Goal: Information Seeking & Learning: Learn about a topic

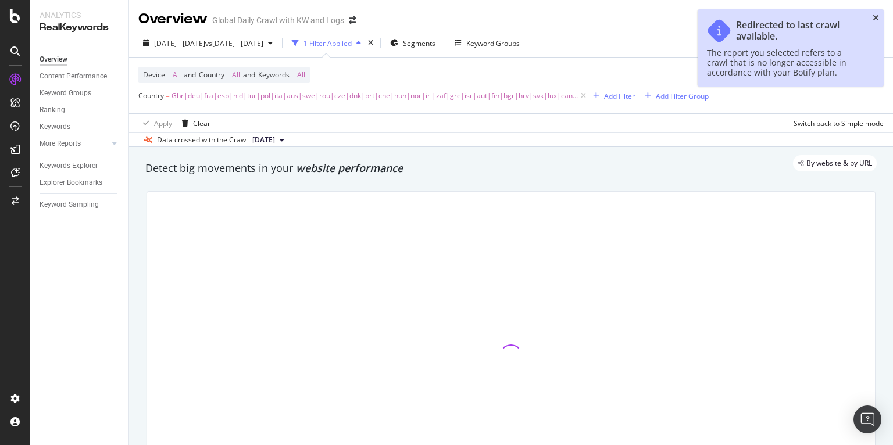
click at [873, 16] on icon "close toast" at bounding box center [875, 18] width 6 height 8
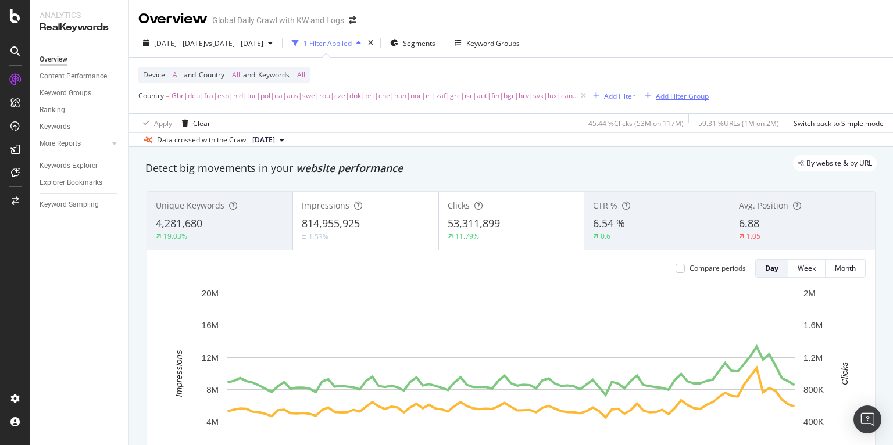
click at [675, 94] on div "Add Filter Group" at bounding box center [681, 96] width 53 height 10
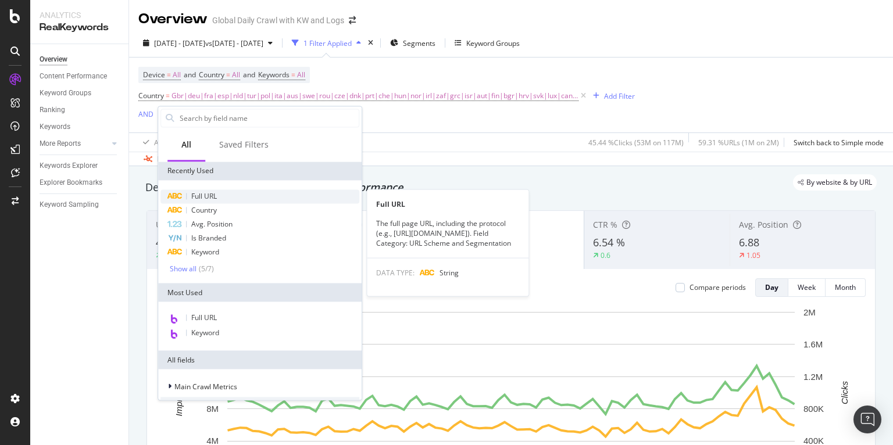
click at [244, 200] on div "Full URL" at bounding box center [259, 196] width 199 height 14
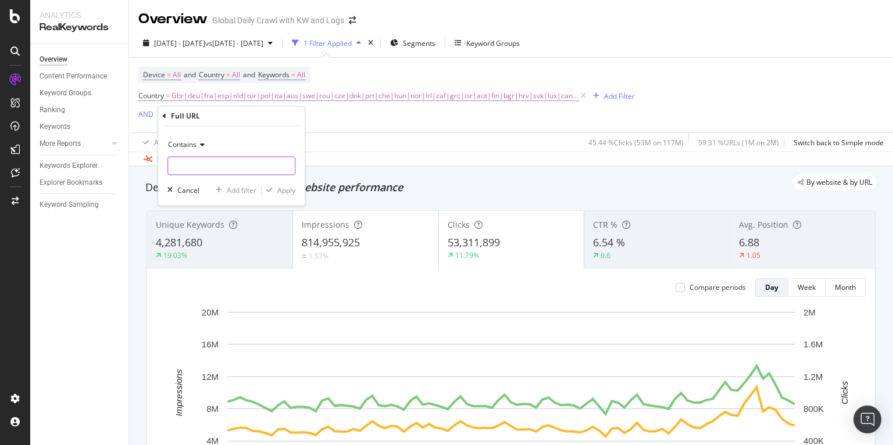
click at [200, 157] on input "text" at bounding box center [231, 166] width 127 height 19
paste input "ld-1000"
type input "ld-1000"
click at [279, 195] on div "Apply" at bounding box center [286, 190] width 18 height 10
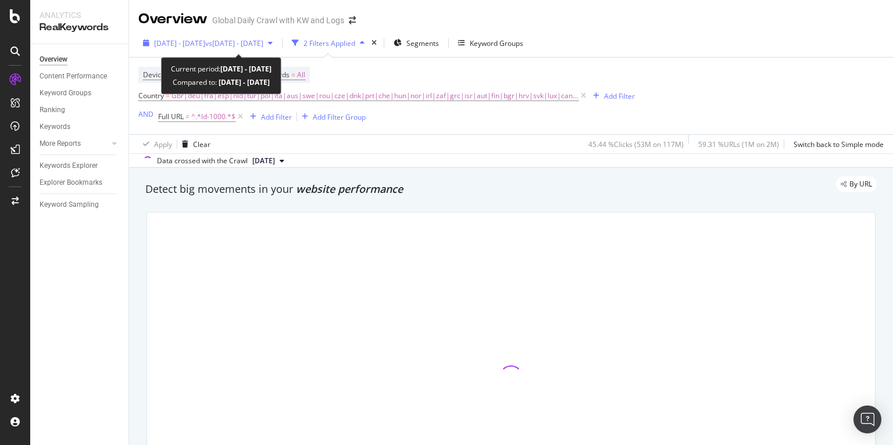
click at [277, 48] on div "[DATE] - [DATE] vs [DATE] - [DATE]" at bounding box center [207, 42] width 139 height 17
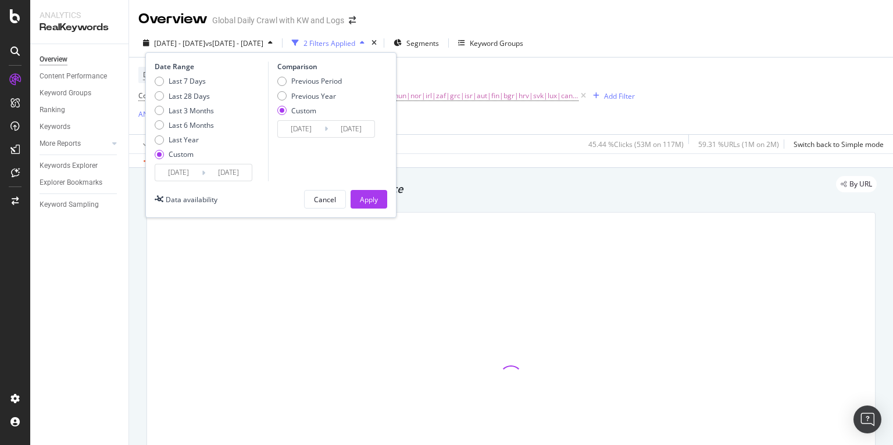
click at [170, 177] on input "[DATE]" at bounding box center [178, 172] width 46 height 16
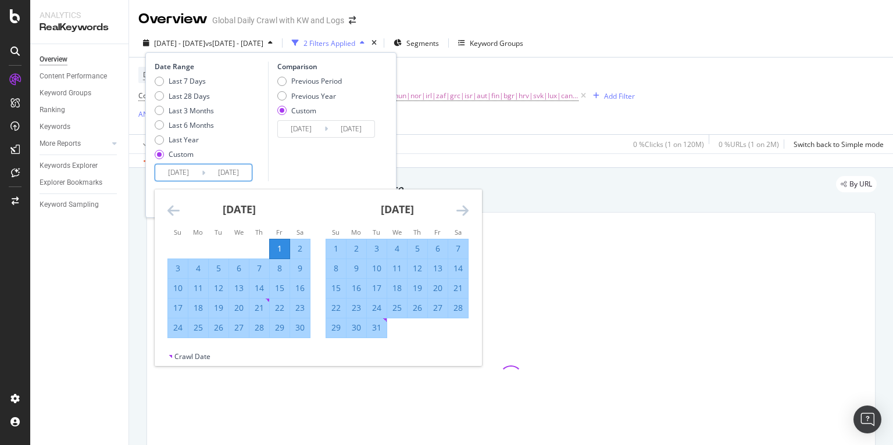
click at [181, 174] on input "[DATE]" at bounding box center [178, 172] width 46 height 16
click at [198, 112] on div "Last 3 Months" at bounding box center [191, 111] width 45 height 10
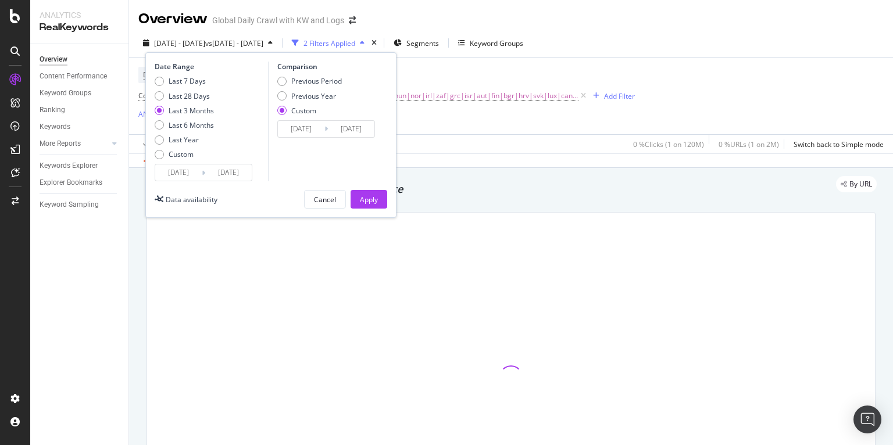
type input "[DATE]"
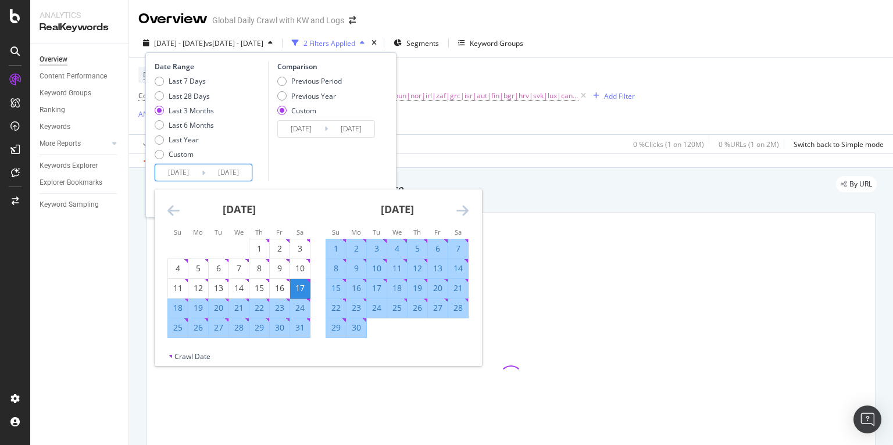
drag, startPoint x: 187, startPoint y: 170, endPoint x: 209, endPoint y: 200, distance: 37.6
click at [187, 170] on input "[DATE]" at bounding box center [178, 172] width 46 height 16
click at [172, 210] on icon "Move backward to switch to the previous month." at bounding box center [173, 210] width 12 height 14
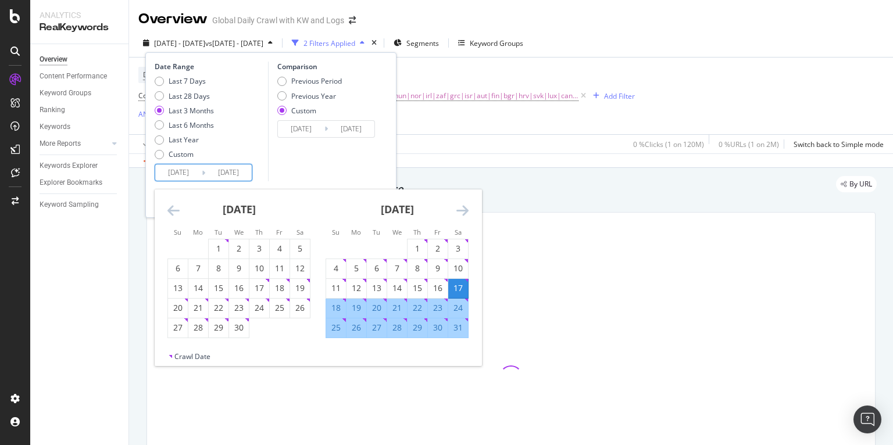
click at [173, 210] on icon "Move backward to switch to the previous month." at bounding box center [173, 210] width 12 height 14
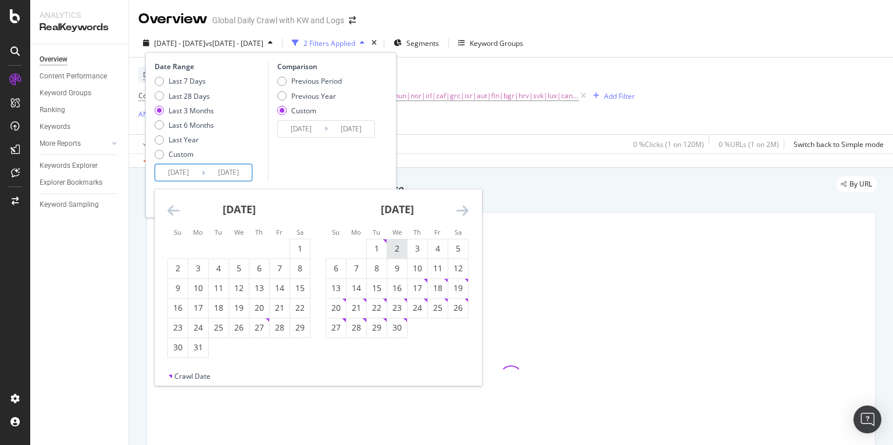
click at [384, 250] on div "1" at bounding box center [377, 249] width 20 height 12
type input "[DATE]"
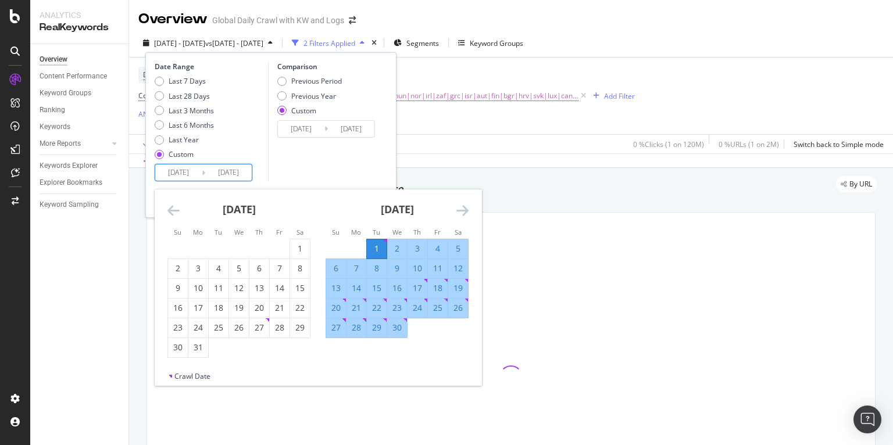
click at [464, 210] on icon "Move forward to switch to the next month." at bounding box center [462, 210] width 12 height 14
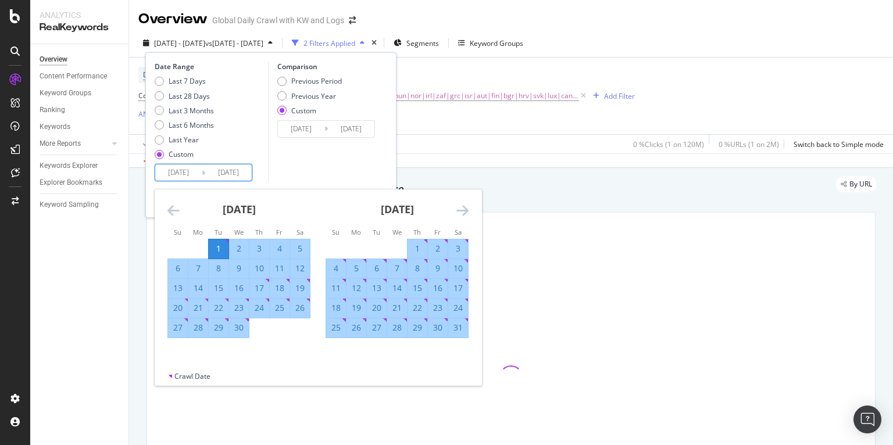
click at [464, 210] on icon "Move forward to switch to the next month." at bounding box center [462, 210] width 12 height 14
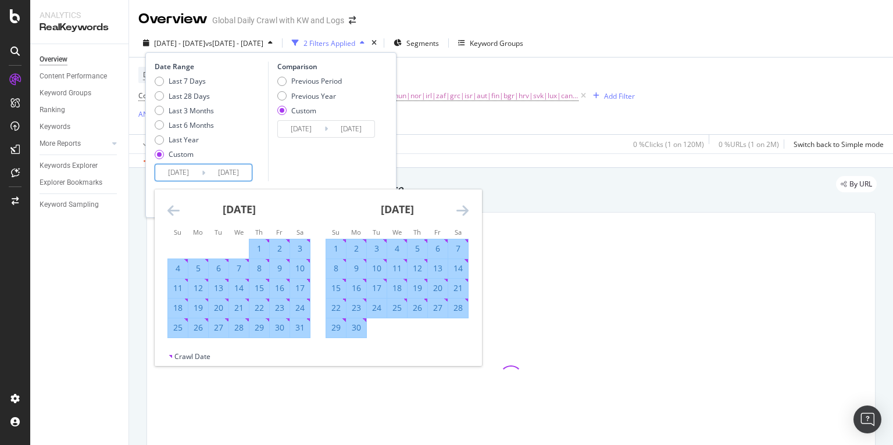
click at [364, 326] on div "30" at bounding box center [356, 328] width 20 height 12
type input "[DATE]"
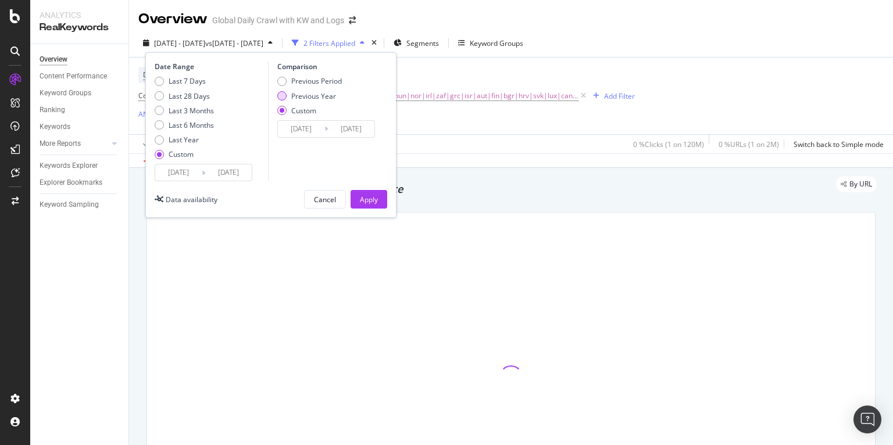
click at [309, 95] on div "Previous Year" at bounding box center [313, 96] width 45 height 10
type input "[DATE]"
click at [375, 199] on div "Apply" at bounding box center [369, 200] width 18 height 10
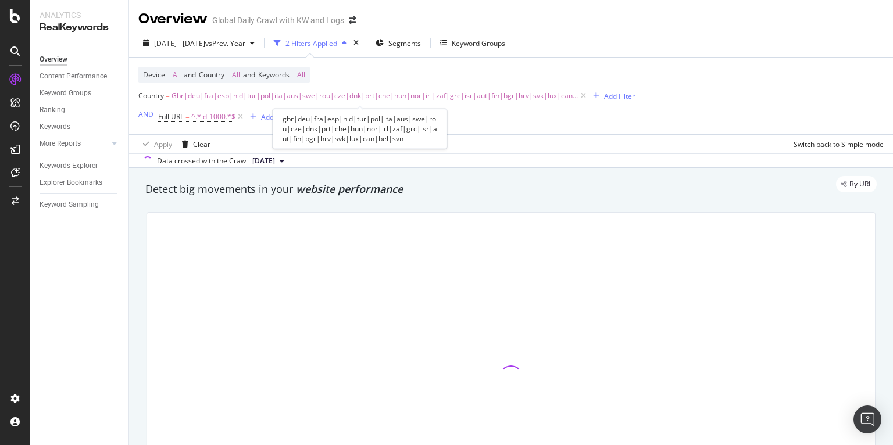
click at [209, 96] on span "Gbr|deu|fra|esp|nld|tur|pol|ita|aus|swe|rou|cze|dnk|prt|che|hun|nor|irl|zaf|grc…" at bounding box center [374, 96] width 407 height 16
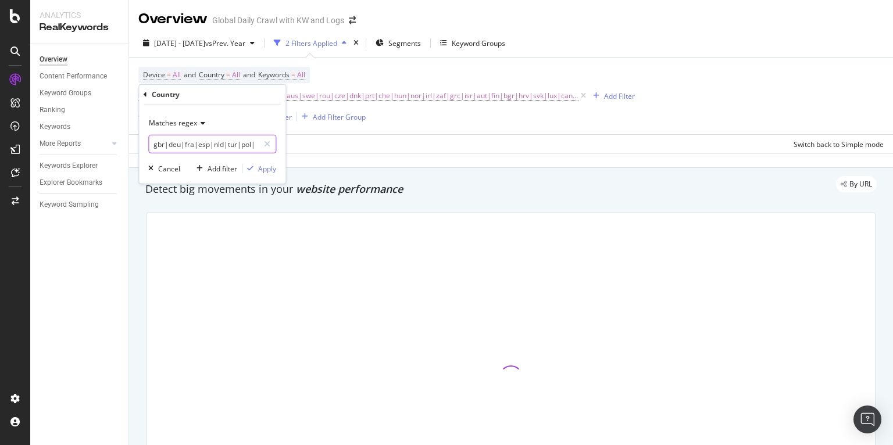
scroll to position [0, 35]
click at [192, 144] on input "gbr|deu|fra|esp|nld|tur|pol|ita|aus|swe|rou|cze|dnk|prt|che|hun|nor|irl|zaf|grc…" at bounding box center [204, 144] width 110 height 19
drag, startPoint x: 192, startPoint y: 144, endPoint x: 215, endPoint y: 144, distance: 22.7
click at [215, 144] on input "gbr|deu|fra|esp|nld|tur|pol|ita|aus|swe|rou|cze|dnk|prt|che|hun|nor|irl|zaf|grc…" at bounding box center [204, 144] width 110 height 19
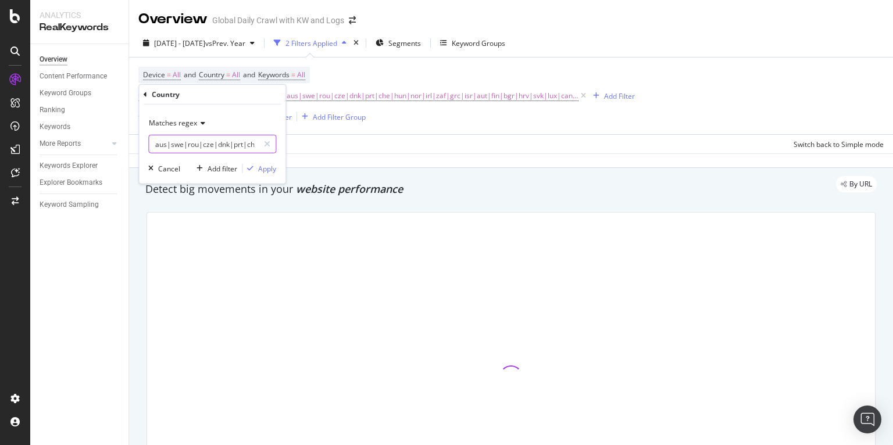
scroll to position [0, 115]
click at [184, 145] on input "gbr|deu|fra|esp|nld|ita|aus|swe|rou|cze|dnk|prt|che|hun|nor|irl|zaf|grc|isr|aut…" at bounding box center [204, 144] width 110 height 19
drag, startPoint x: 210, startPoint y: 142, endPoint x: 291, endPoint y: 144, distance: 80.8
click at [291, 144] on body "Analytics RealKeywords Overview Content Performance Keyword Groups Ranking Keyw…" at bounding box center [446, 222] width 893 height 445
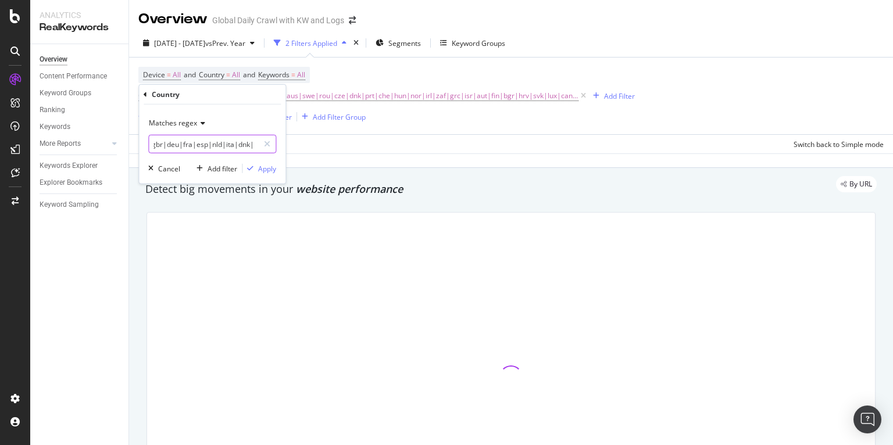
scroll to position [0, 0]
type input "gbr|deu|fra|esp|nld|ita|dnk"
click at [268, 169] on div "Apply" at bounding box center [267, 168] width 18 height 10
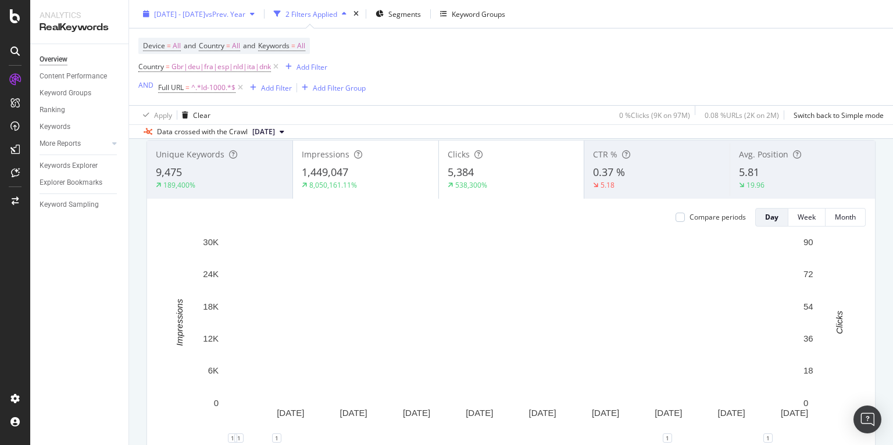
scroll to position [105, 0]
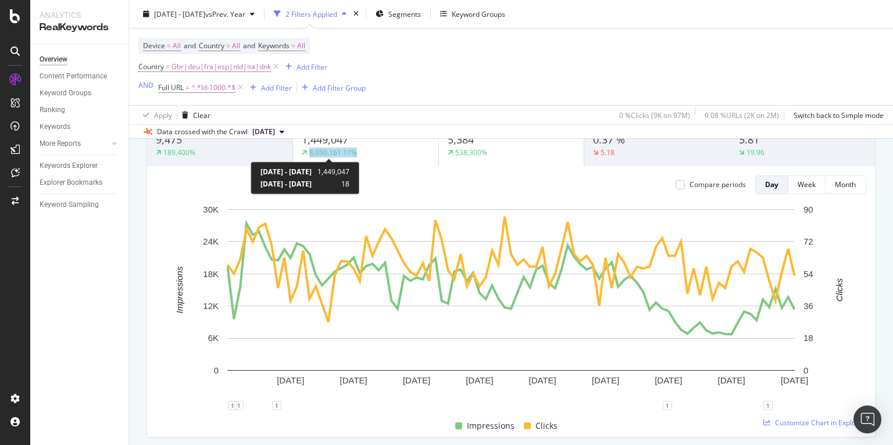
drag, startPoint x: 308, startPoint y: 152, endPoint x: 355, endPoint y: 155, distance: 47.2
click at [355, 155] on div "8,050,161.11%" at bounding box center [329, 153] width 55 height 10
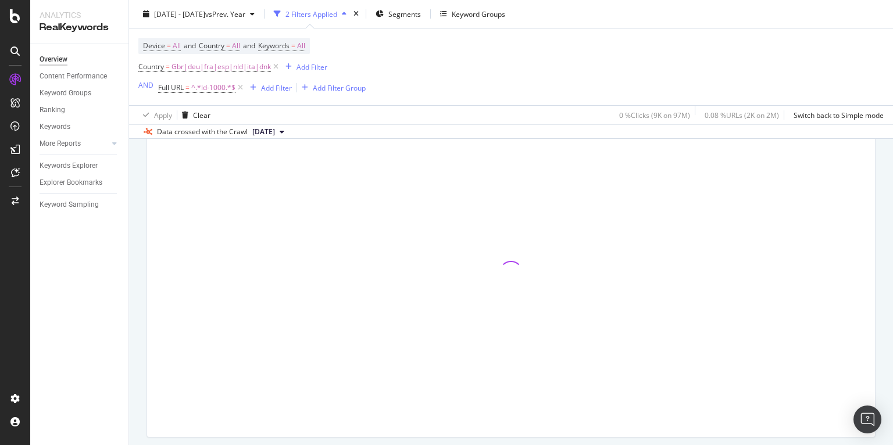
copy div "8,050,161.11%"
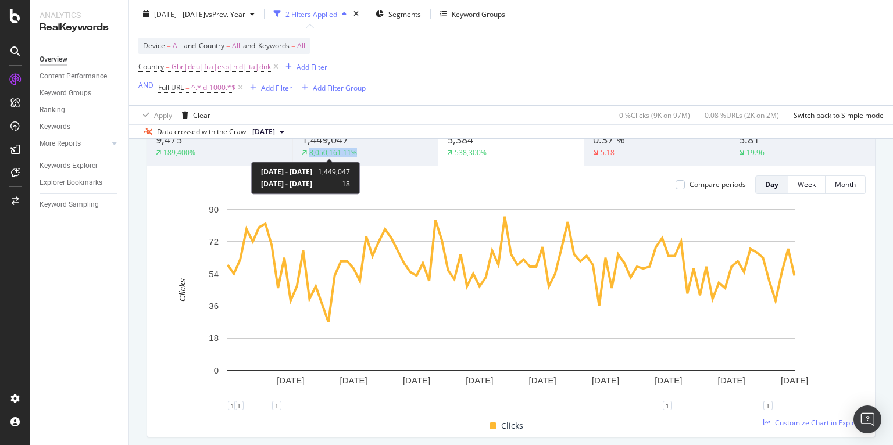
copy div "8,050,161.11%"
drag, startPoint x: 310, startPoint y: 151, endPoint x: 356, endPoint y: 153, distance: 45.9
click at [356, 153] on div "8,050,161.11%" at bounding box center [333, 153] width 48 height 10
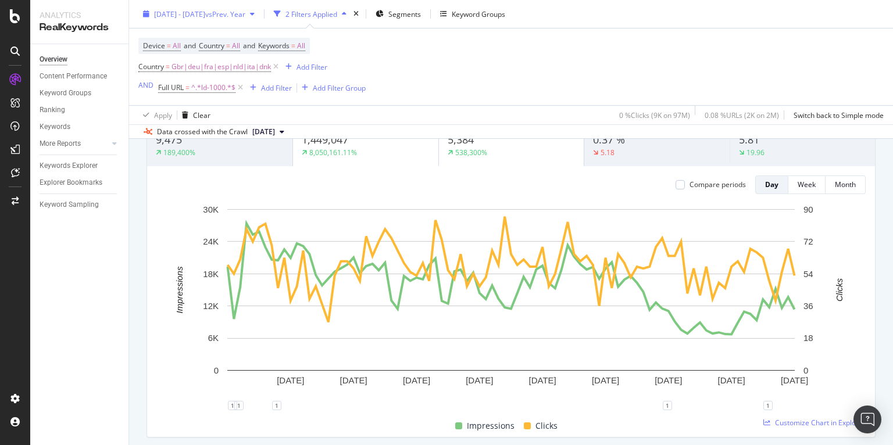
click at [245, 12] on span "vs Prev. Year" at bounding box center [225, 14] width 40 height 10
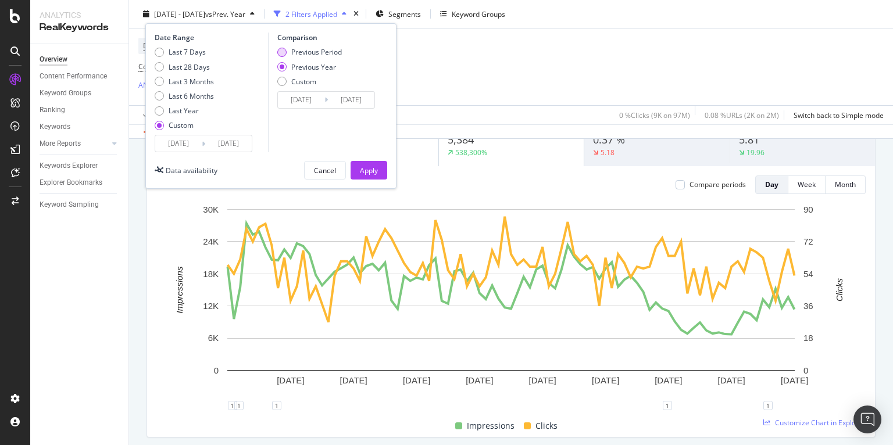
click at [313, 51] on div "Previous Period" at bounding box center [316, 52] width 51 height 10
type input "[DATE]"
click at [363, 169] on div "Apply" at bounding box center [369, 170] width 18 height 10
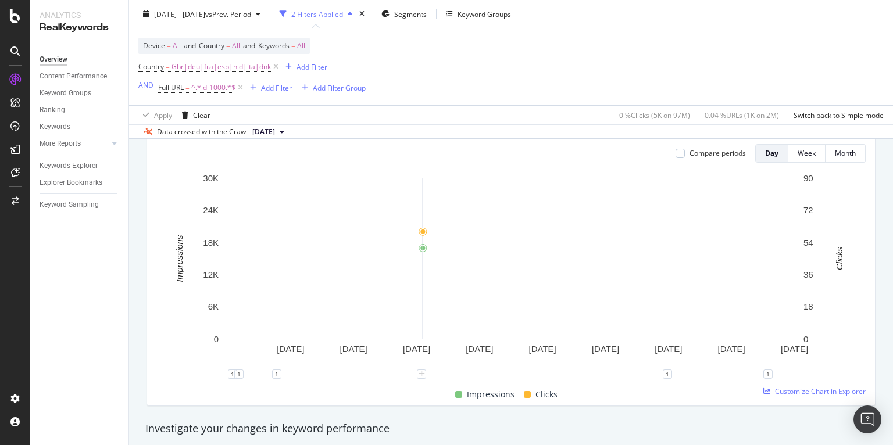
scroll to position [142, 0]
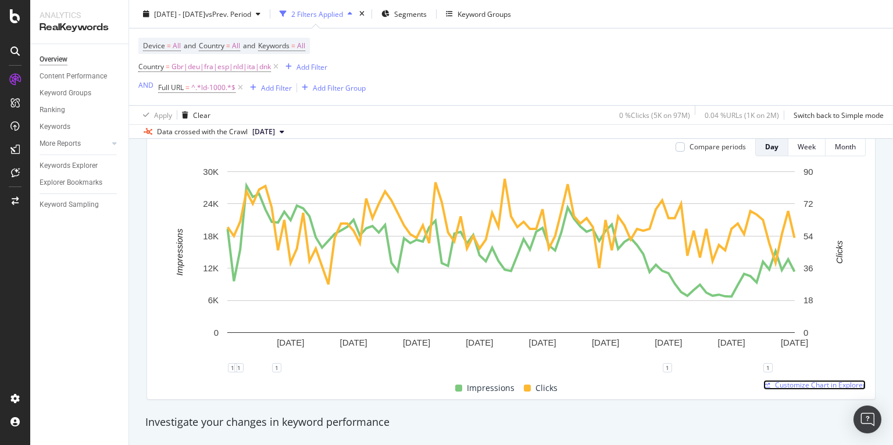
click at [796, 384] on span "Customize Chart in Explorer" at bounding box center [820, 385] width 91 height 10
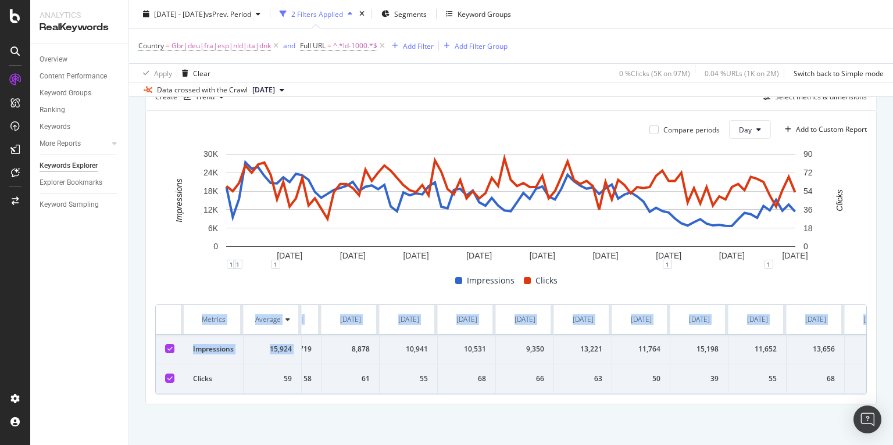
scroll to position [0, 4723]
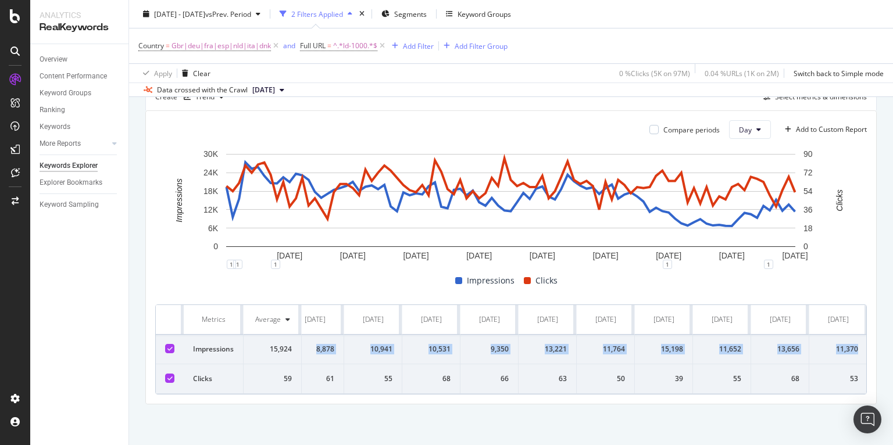
drag, startPoint x: 329, startPoint y: 339, endPoint x: 857, endPoint y: 340, distance: 528.2
copy tr "19,336 9,582 15,505 27,374 25,294 25,852 22,957 20,637 20,513 22,537 20,944 23,…"
click at [94, 254] on div "Overview Content Performance Keyword Groups Ranking Keywords More Reports Count…" at bounding box center [79, 244] width 98 height 401
click at [356, 48] on span "^.*ld-1000.*$" at bounding box center [355, 46] width 44 height 16
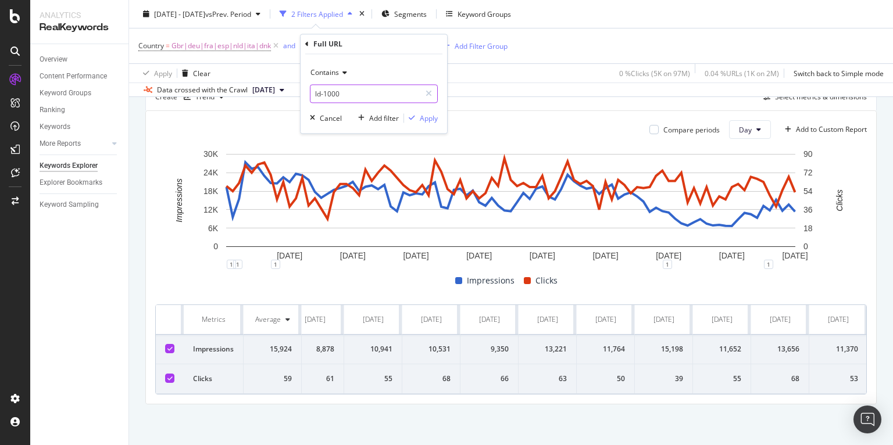
click at [320, 90] on input "ld-1000" at bounding box center [365, 94] width 110 height 19
paste input "shox-r4"
type input "shox-r4"
click at [426, 115] on div "Apply" at bounding box center [429, 118] width 18 height 10
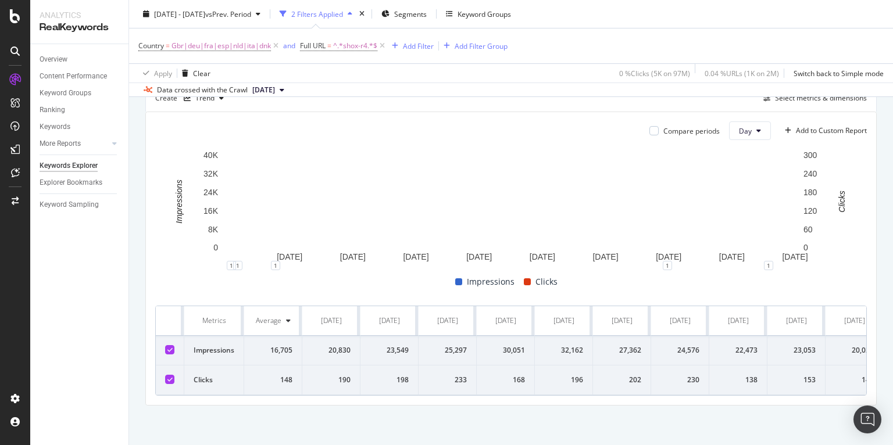
scroll to position [339, 0]
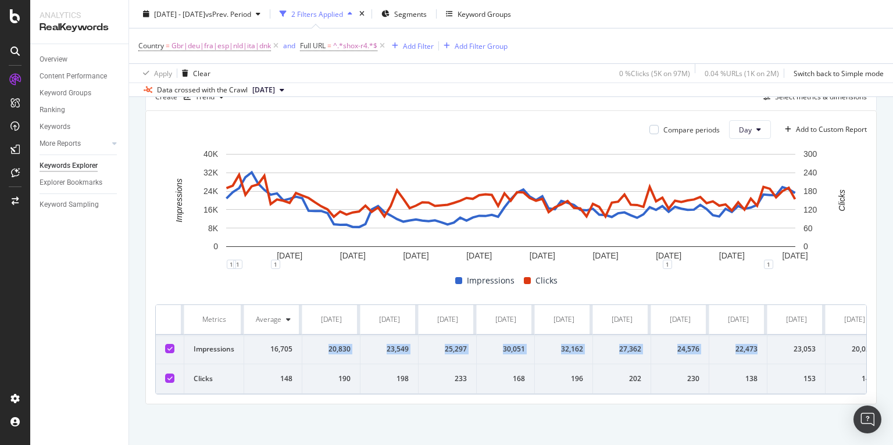
drag, startPoint x: 326, startPoint y: 342, endPoint x: 750, endPoint y: 357, distance: 423.9
drag, startPoint x: 317, startPoint y: 277, endPoint x: 346, endPoint y: 338, distance: 68.4
click at [317, 277] on div "Impressions Clicks" at bounding box center [505, 281] width 711 height 14
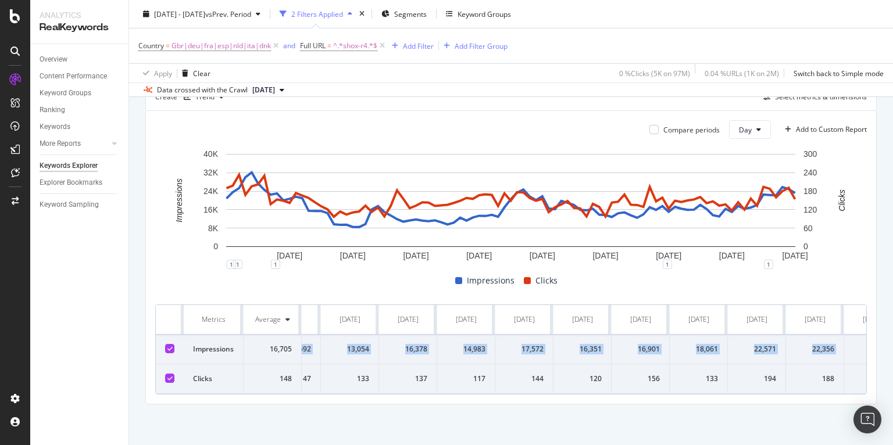
scroll to position [0, 4723]
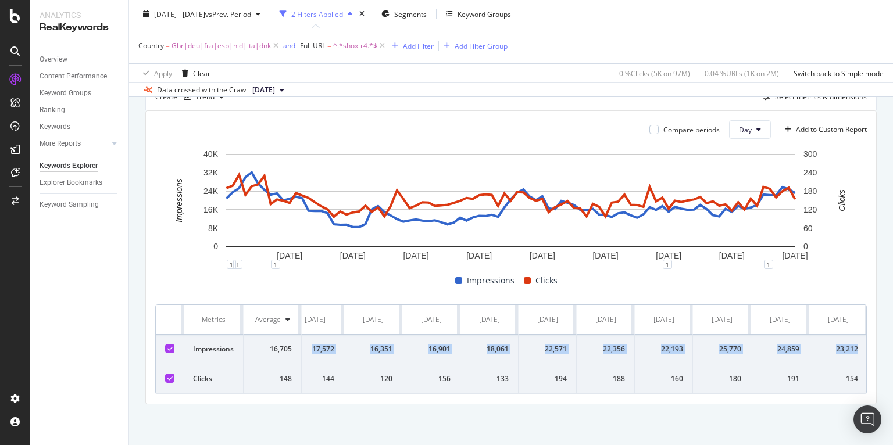
drag, startPoint x: 324, startPoint y: 341, endPoint x: 858, endPoint y: 335, distance: 534.0
copy tr "20,830 23,549 25,297 30,051 32,162 27,362 24,576 22,473 23,053 20,029 20,736 21…"
